Goal: Check status: Check status

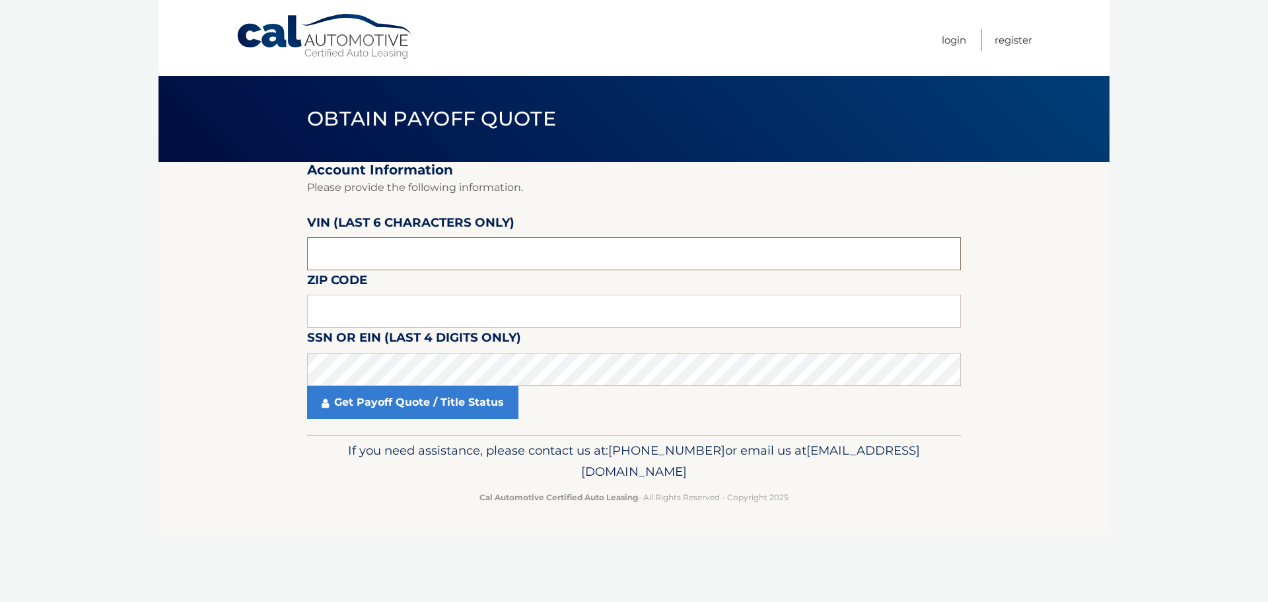
click at [447, 248] on input "text" at bounding box center [634, 253] width 654 height 33
click at [438, 318] on input "text" at bounding box center [634, 310] width 654 height 33
click at [437, 254] on input "text" at bounding box center [634, 253] width 654 height 33
paste input "NH6703"
drag, startPoint x: 396, startPoint y: 228, endPoint x: 388, endPoint y: 241, distance: 14.5
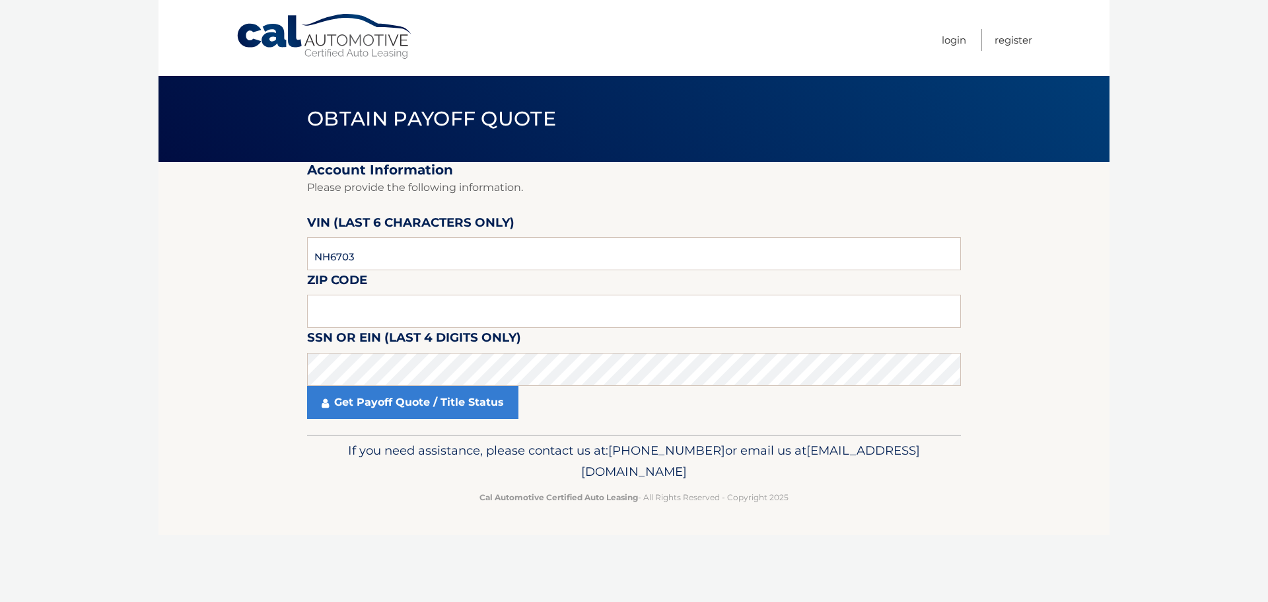
click at [394, 229] on label "VIN (last 6 characters only)" at bounding box center [410, 225] width 207 height 24
drag, startPoint x: 378, startPoint y: 252, endPoint x: 197, endPoint y: 234, distance: 181.9
click at [201, 235] on section "Account Information Please provide the following information. [PERSON_NAME] (la…" at bounding box center [633, 298] width 951 height 273
paste input "670351"
type input "670351"
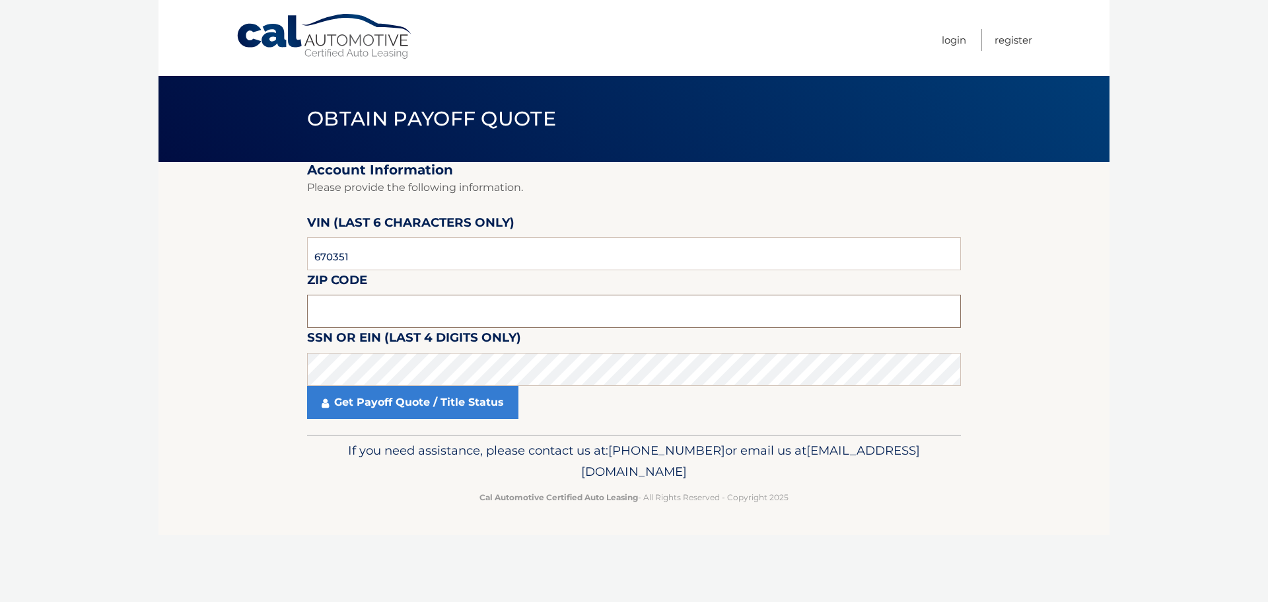
click at [374, 310] on input "text" at bounding box center [634, 310] width 654 height 33
type input "11769"
drag, startPoint x: 395, startPoint y: 345, endPoint x: 390, endPoint y: 351, distance: 7.0
click at [391, 345] on label "SSN or EIN (last 4 digits only)" at bounding box center [414, 340] width 214 height 24
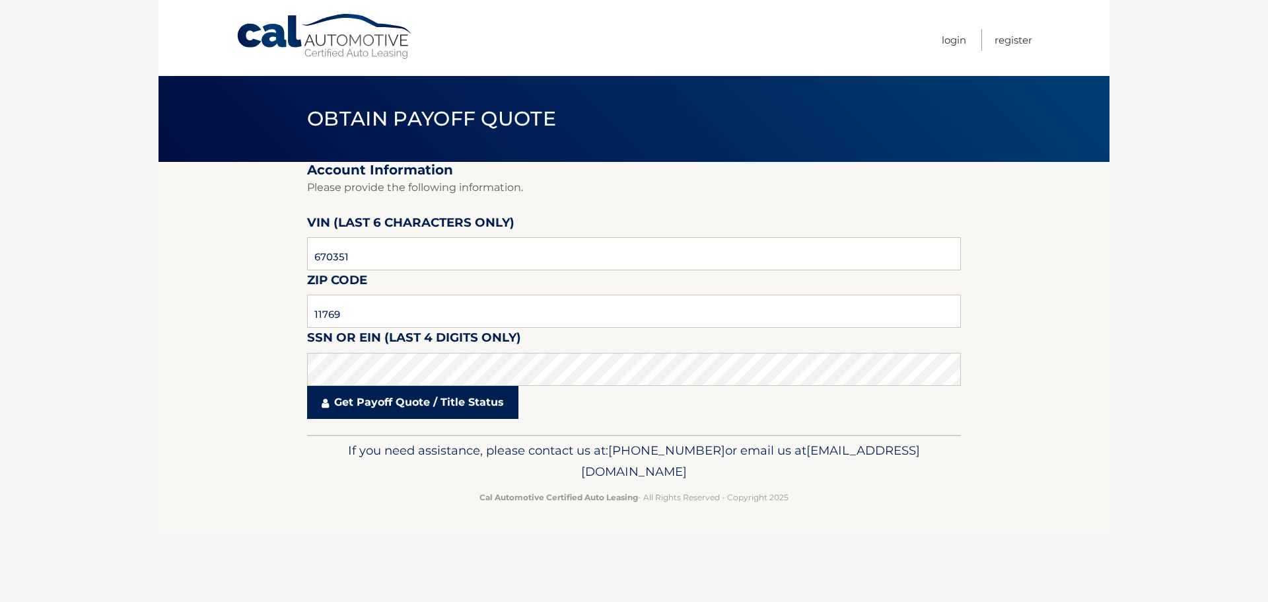
click at [362, 411] on link "Get Payoff Quote / Title Status" at bounding box center [412, 402] width 211 height 33
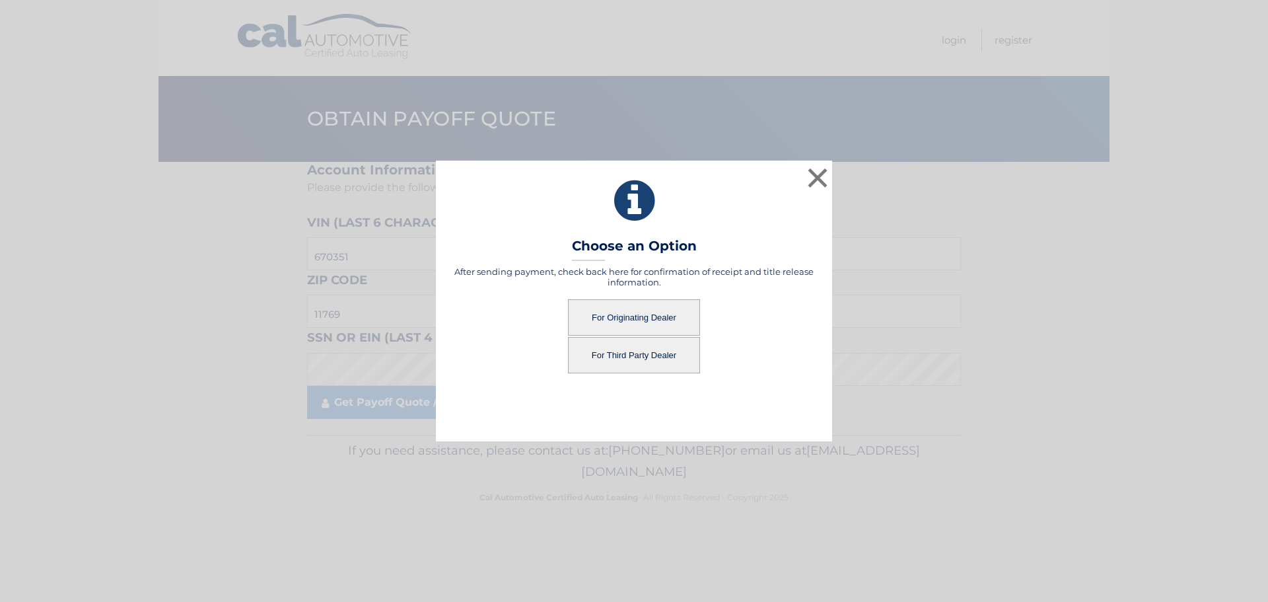
click at [606, 326] on button "For Originating Dealer" at bounding box center [634, 317] width 132 height 36
click at [615, 316] on button "For Originating Dealer" at bounding box center [634, 317] width 132 height 36
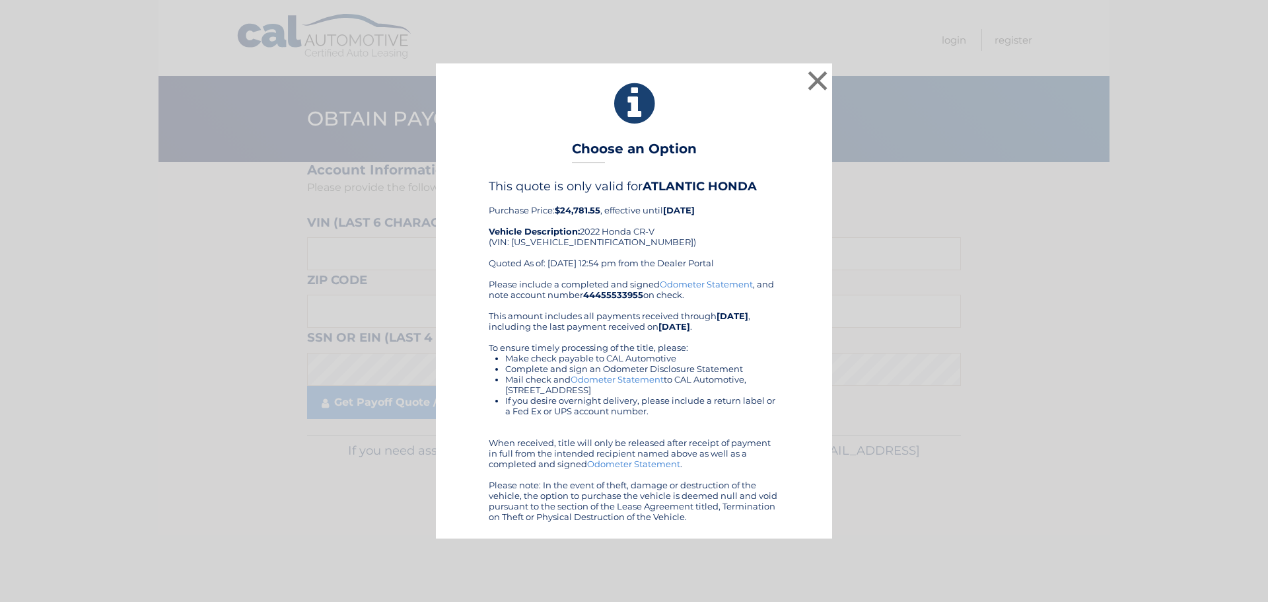
click at [1006, 435] on div "× Choose an Option This quote is only valid for ATLANTIC HONDA Purchase Price: …" at bounding box center [633, 300] width 1257 height 474
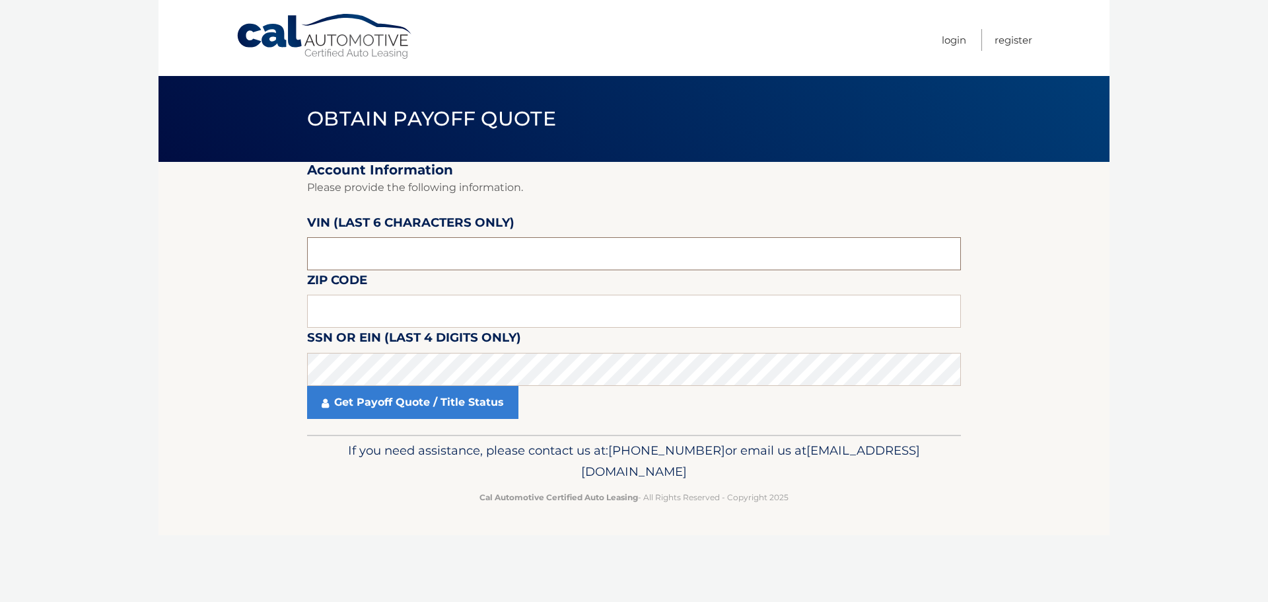
click at [322, 256] on input "text" at bounding box center [634, 253] width 654 height 33
drag, startPoint x: 388, startPoint y: 267, endPoint x: 240, endPoint y: 246, distance: 148.8
click at [246, 246] on section "Account Information Please provide the following information. VIN (last 6 chara…" at bounding box center [633, 298] width 951 height 273
paste input "670351"
type input "670351"
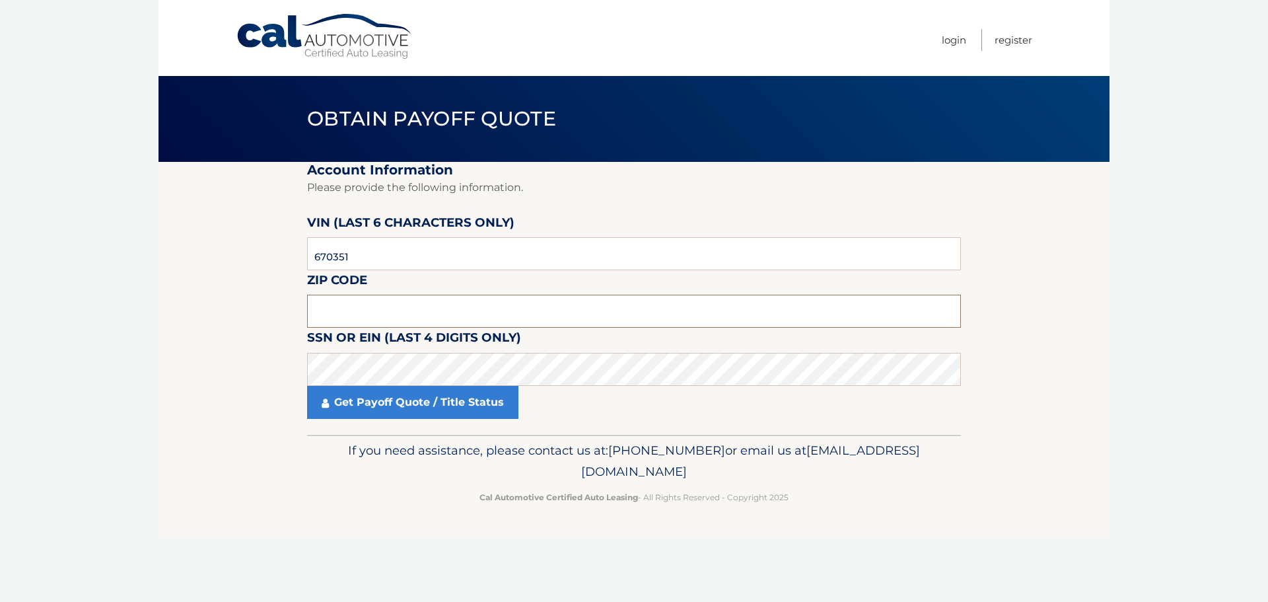
click at [348, 318] on input "text" at bounding box center [634, 310] width 654 height 33
type input "11769"
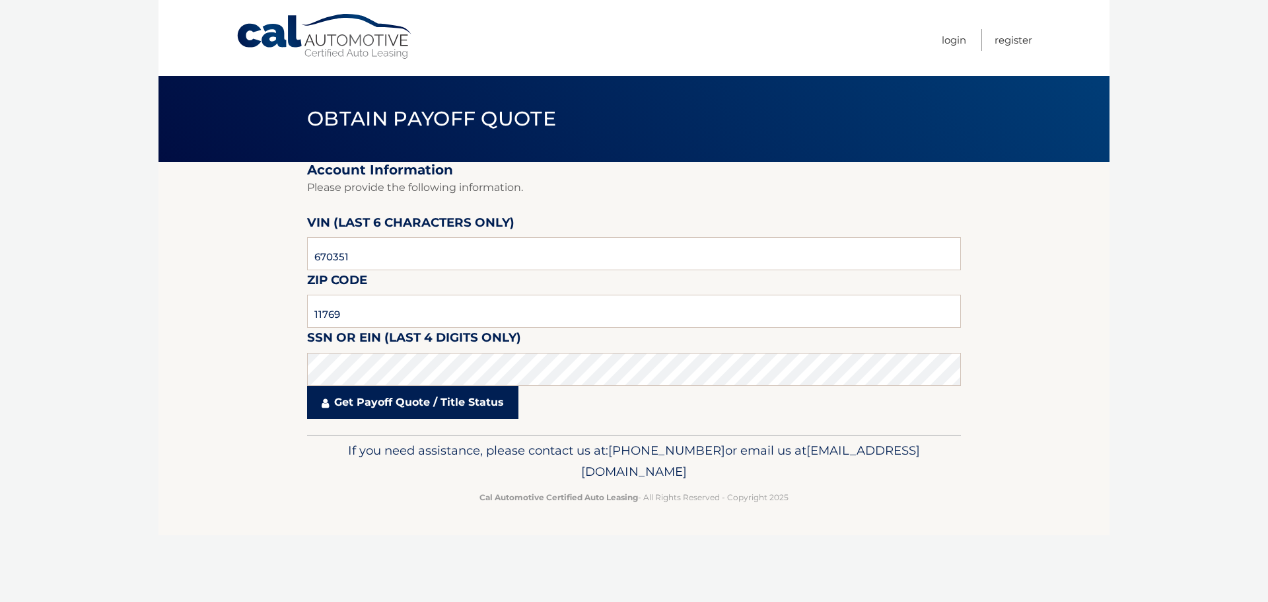
click at [364, 404] on link "Get Payoff Quote / Title Status" at bounding box center [412, 402] width 211 height 33
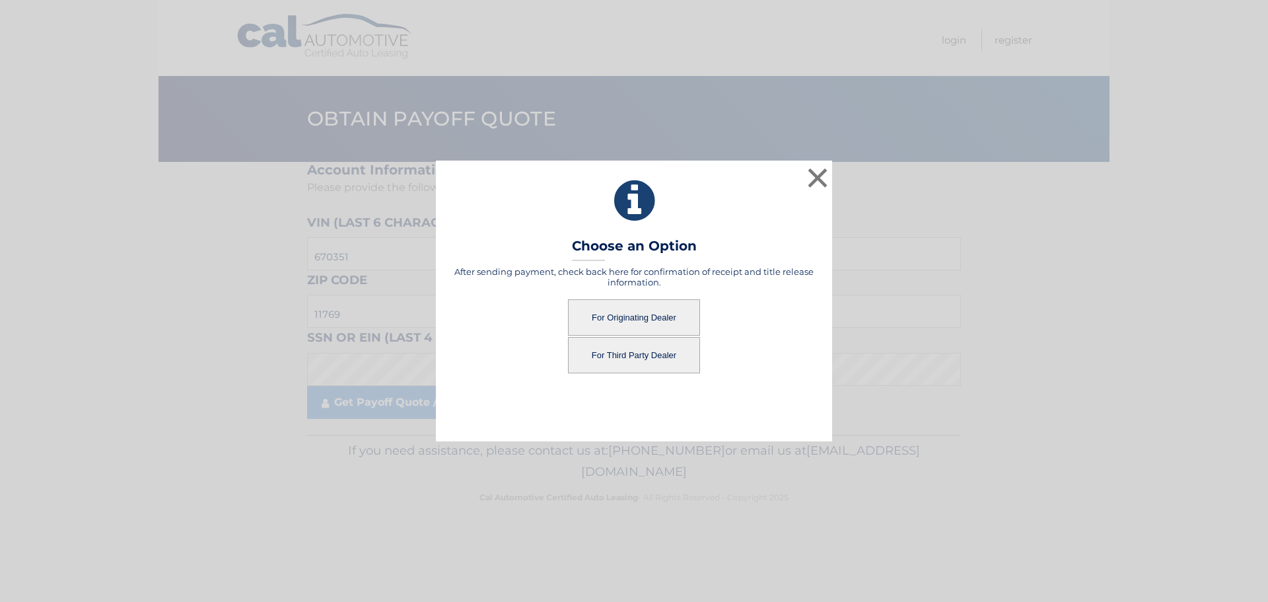
click at [590, 360] on button "For Third Party Dealer" at bounding box center [634, 355] width 132 height 36
click at [631, 368] on button "For Third Party Dealer" at bounding box center [634, 355] width 132 height 36
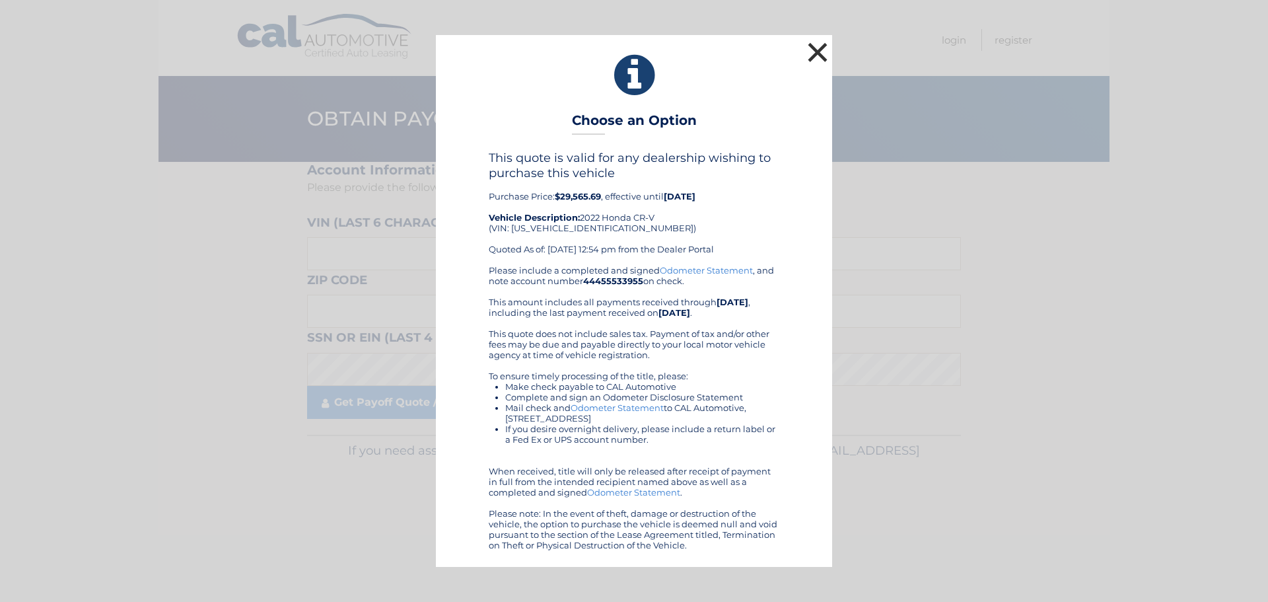
click at [819, 45] on button "×" at bounding box center [817, 52] width 26 height 26
